Goal: Task Accomplishment & Management: Use online tool/utility

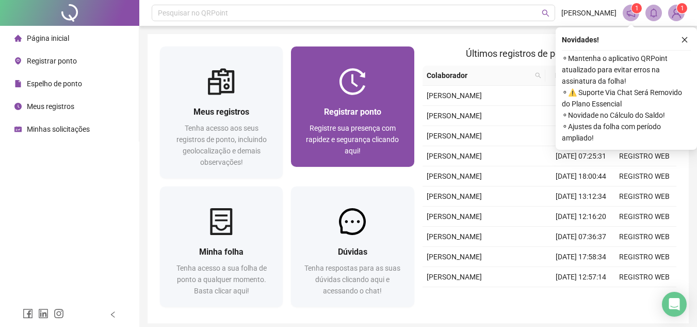
click at [366, 140] on span "Registre sua presença com rapidez e segurança clicando aqui!" at bounding box center [352, 139] width 93 height 31
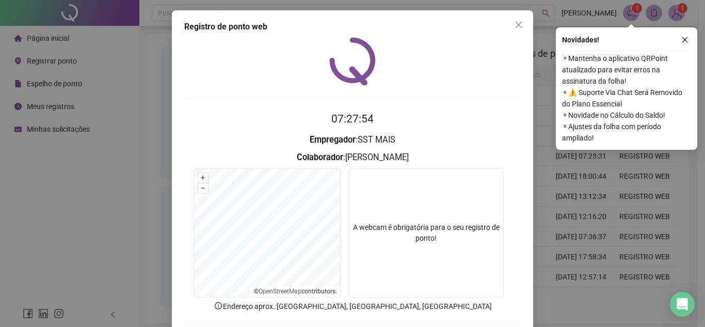
scroll to position [54, 0]
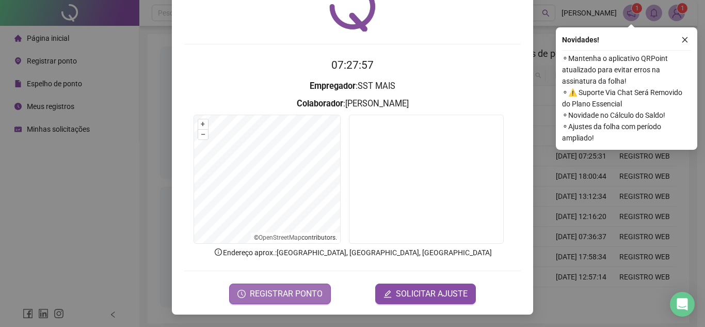
click at [311, 287] on span "REGISTRAR PONTO" at bounding box center [286, 293] width 73 height 12
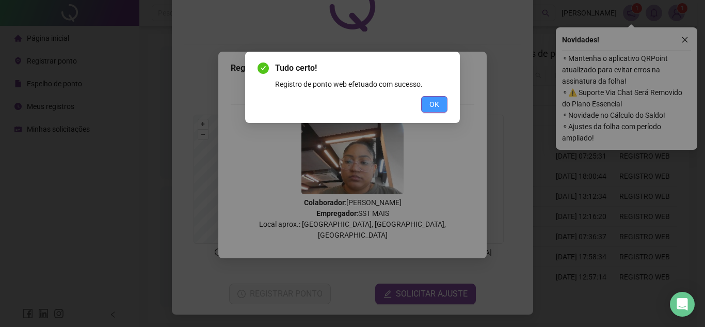
click at [442, 108] on button "OK" at bounding box center [434, 104] width 26 height 17
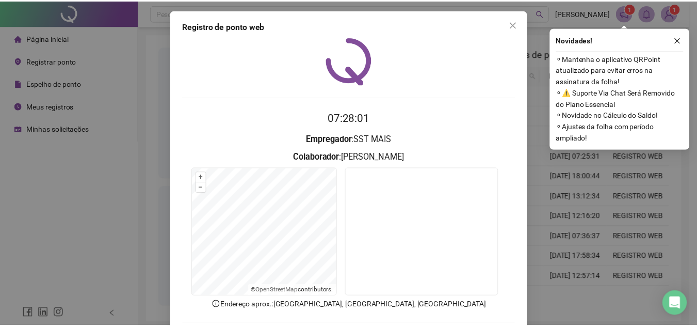
scroll to position [0, 0]
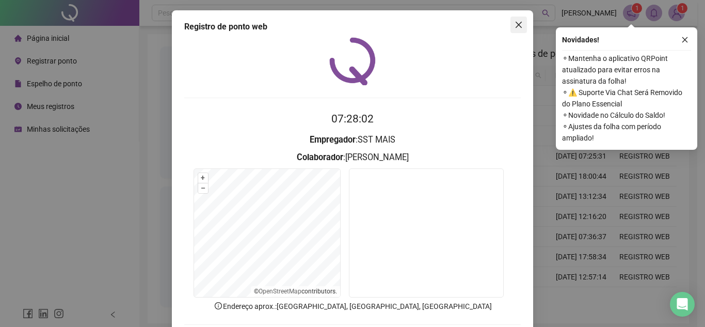
click at [519, 22] on icon "close" at bounding box center [518, 25] width 8 height 8
